Goal: Information Seeking & Learning: Learn about a topic

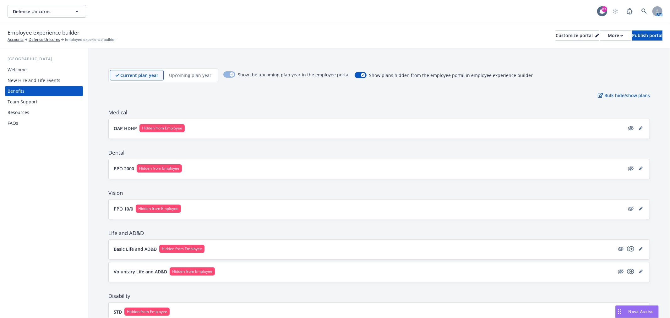
scroll to position [241, 0]
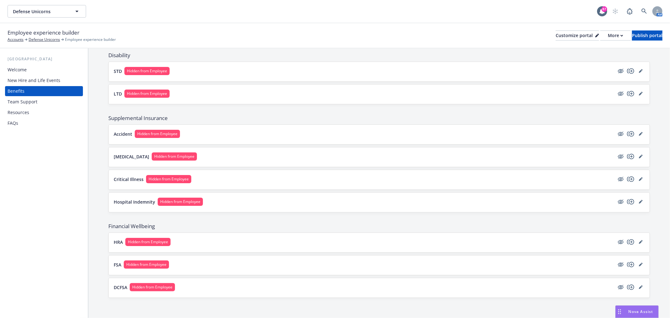
click at [23, 70] on div "Welcome" at bounding box center [17, 70] width 19 height 10
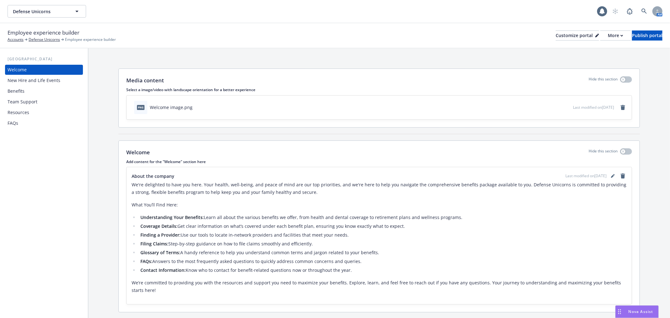
click at [25, 80] on div "New Hire and Life Events" at bounding box center [34, 80] width 53 height 10
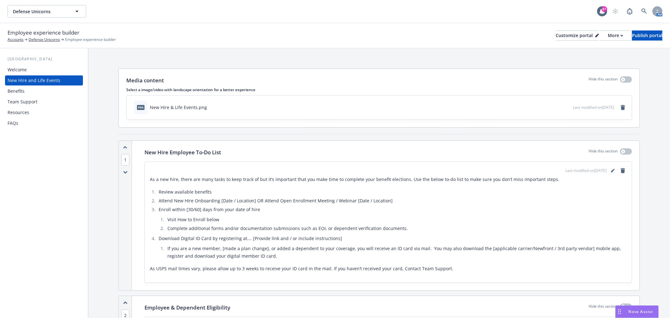
click at [54, 192] on div "USA Welcome New Hire and Life Events Benefits Team Support Resources FAQs" at bounding box center [44, 182] width 88 height 269
click at [40, 72] on div "Welcome" at bounding box center [44, 70] width 73 height 10
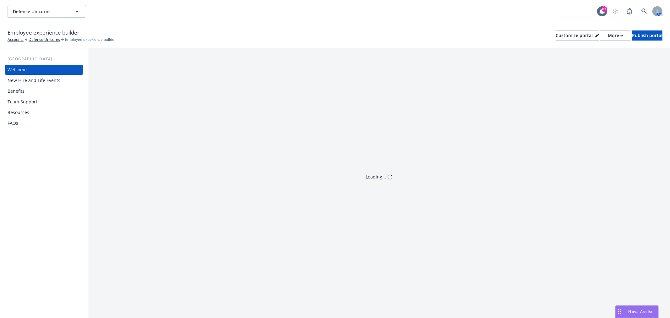
click at [26, 93] on div "Benefits" at bounding box center [44, 91] width 73 height 10
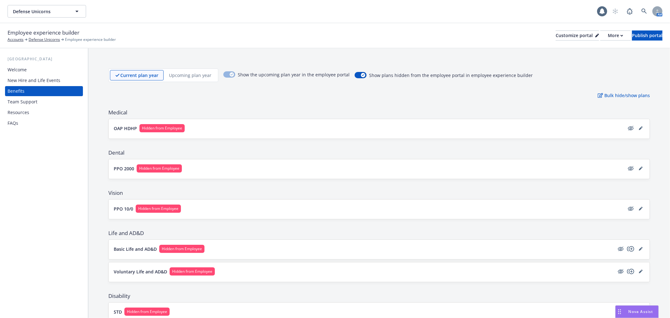
click at [25, 106] on div "Team Support" at bounding box center [23, 102] width 30 height 10
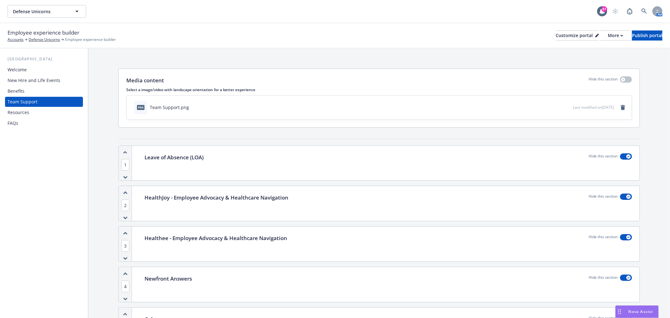
scroll to position [70, 0]
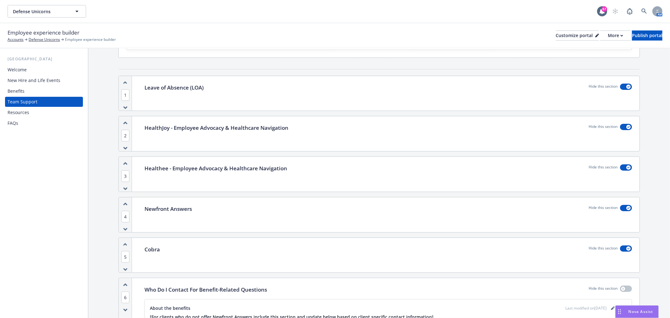
click at [31, 116] on div "Resources" at bounding box center [44, 112] width 73 height 10
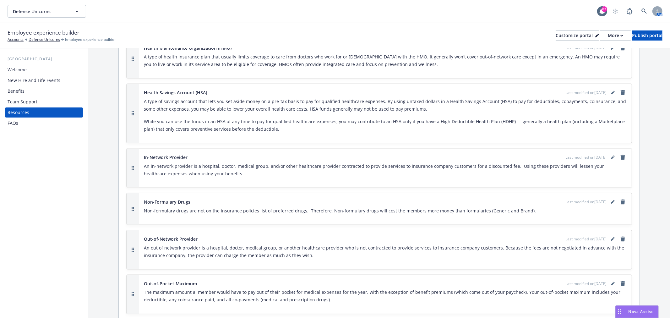
scroll to position [767, 0]
click at [19, 119] on div "FAQs" at bounding box center [44, 123] width 73 height 10
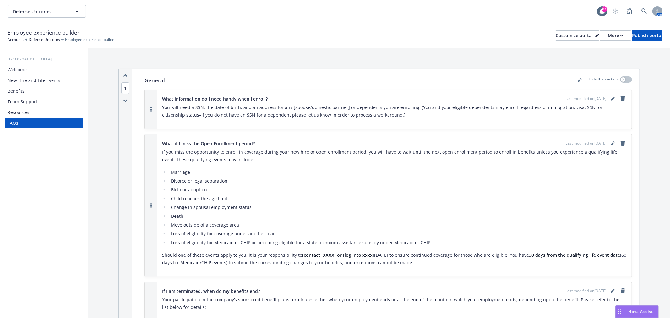
click at [41, 181] on div "USA Welcome New Hire and Life Events Benefits Team Support Resources FAQs" at bounding box center [44, 182] width 88 height 269
click at [13, 68] on div "Welcome" at bounding box center [17, 70] width 19 height 10
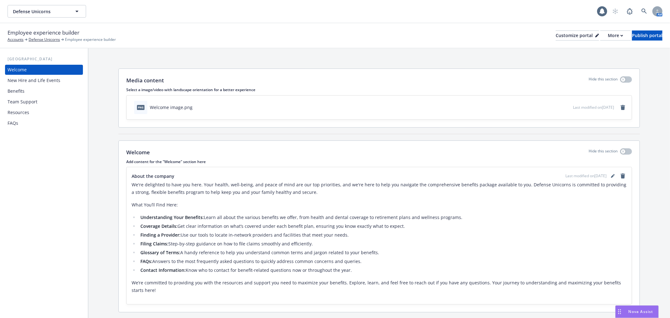
click at [13, 91] on div "Benefits" at bounding box center [16, 91] width 17 height 10
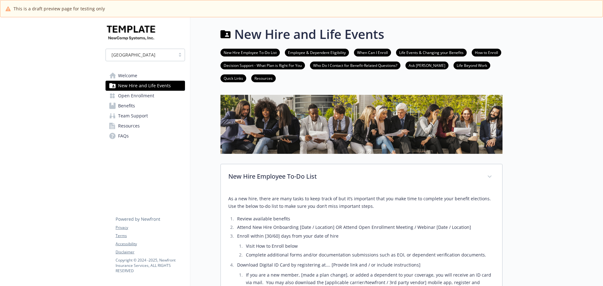
scroll to position [1413, 0]
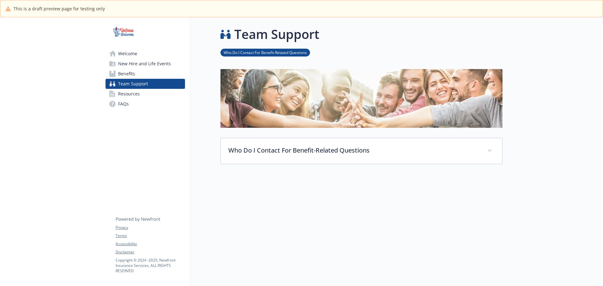
scroll to position [22, 0]
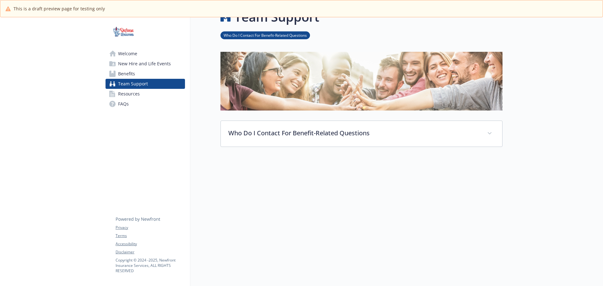
drag, startPoint x: 0, startPoint y: 0, endPoint x: 138, endPoint y: 54, distance: 148.5
click at [138, 54] on link "Welcome" at bounding box center [144, 54] width 79 height 10
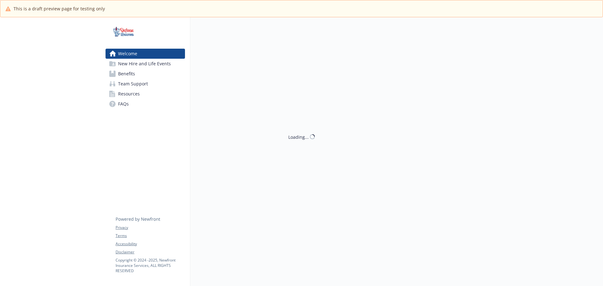
click at [137, 63] on span "New Hire and Life Events" at bounding box center [144, 64] width 53 height 10
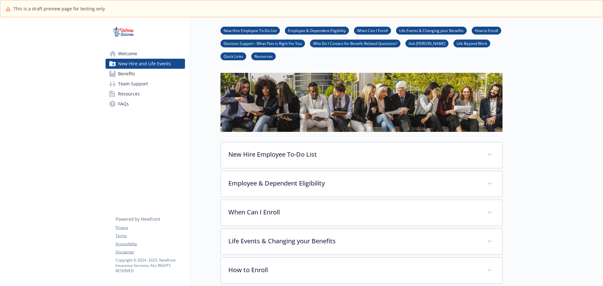
click at [135, 59] on span "New Hire and Life Events" at bounding box center [144, 64] width 53 height 10
click at [127, 54] on span "Welcome" at bounding box center [127, 54] width 19 height 10
